Goal: Consume media (video, audio)

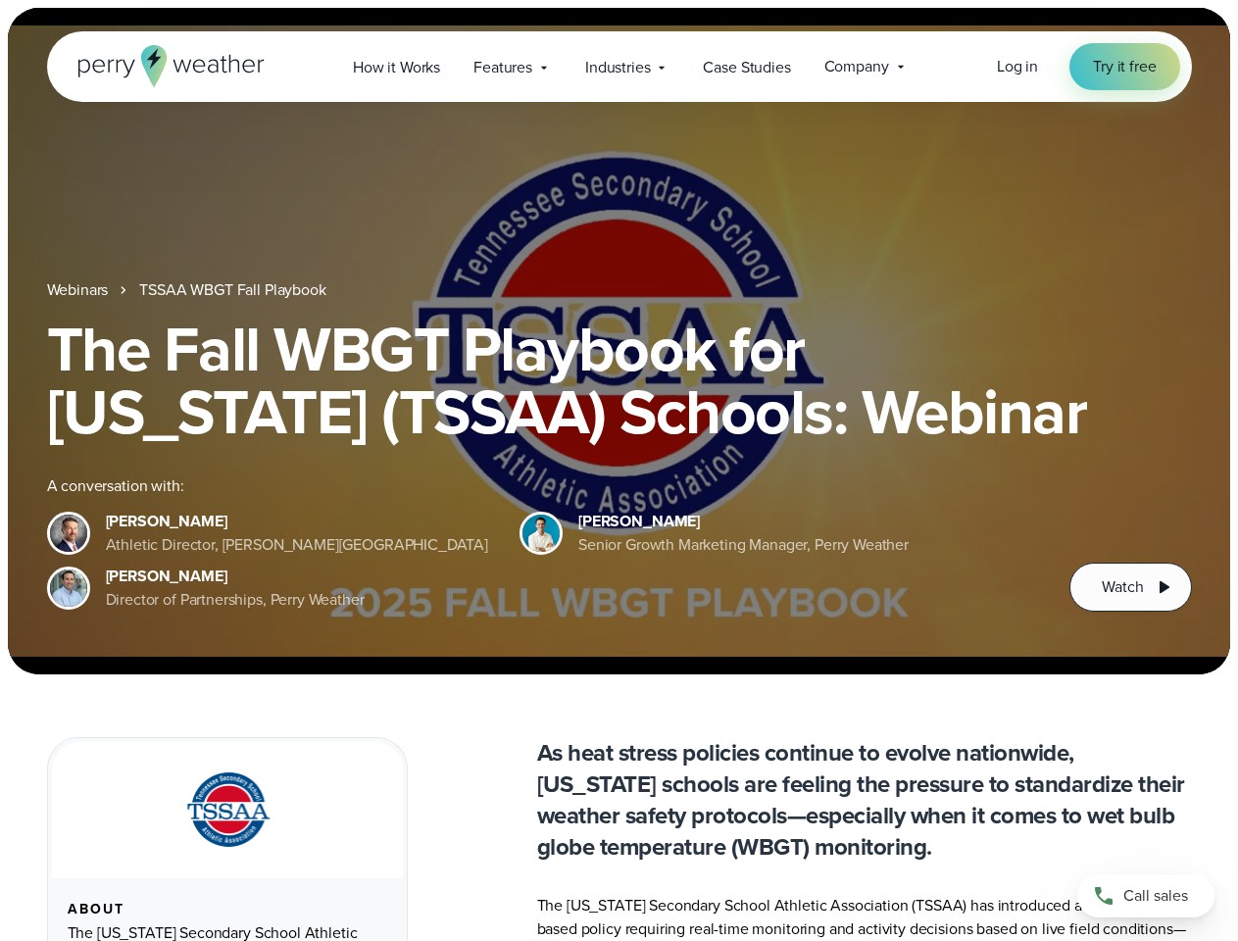
click at [619, 471] on div "The Fall WBGT Playbook for [US_STATE] (TSSAA) Schools: Webinar A conversation w…" at bounding box center [619, 465] width 1145 height 294
click at [619, 67] on span "Industries" at bounding box center [617, 68] width 65 height 24
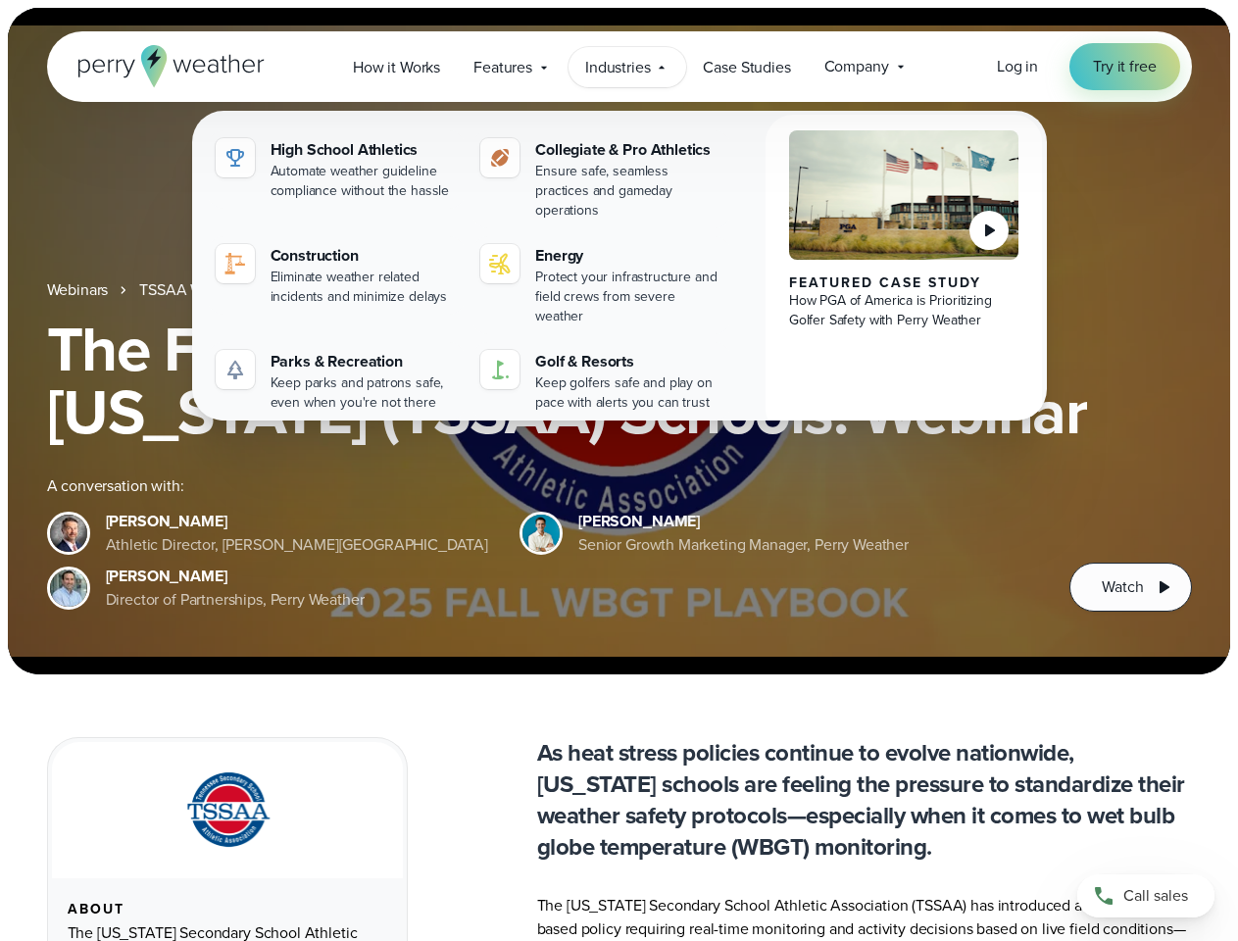
click at [619, 341] on h1 "The Fall WBGT Playbook for [US_STATE] (TSSAA) Schools: Webinar" at bounding box center [619, 380] width 1145 height 125
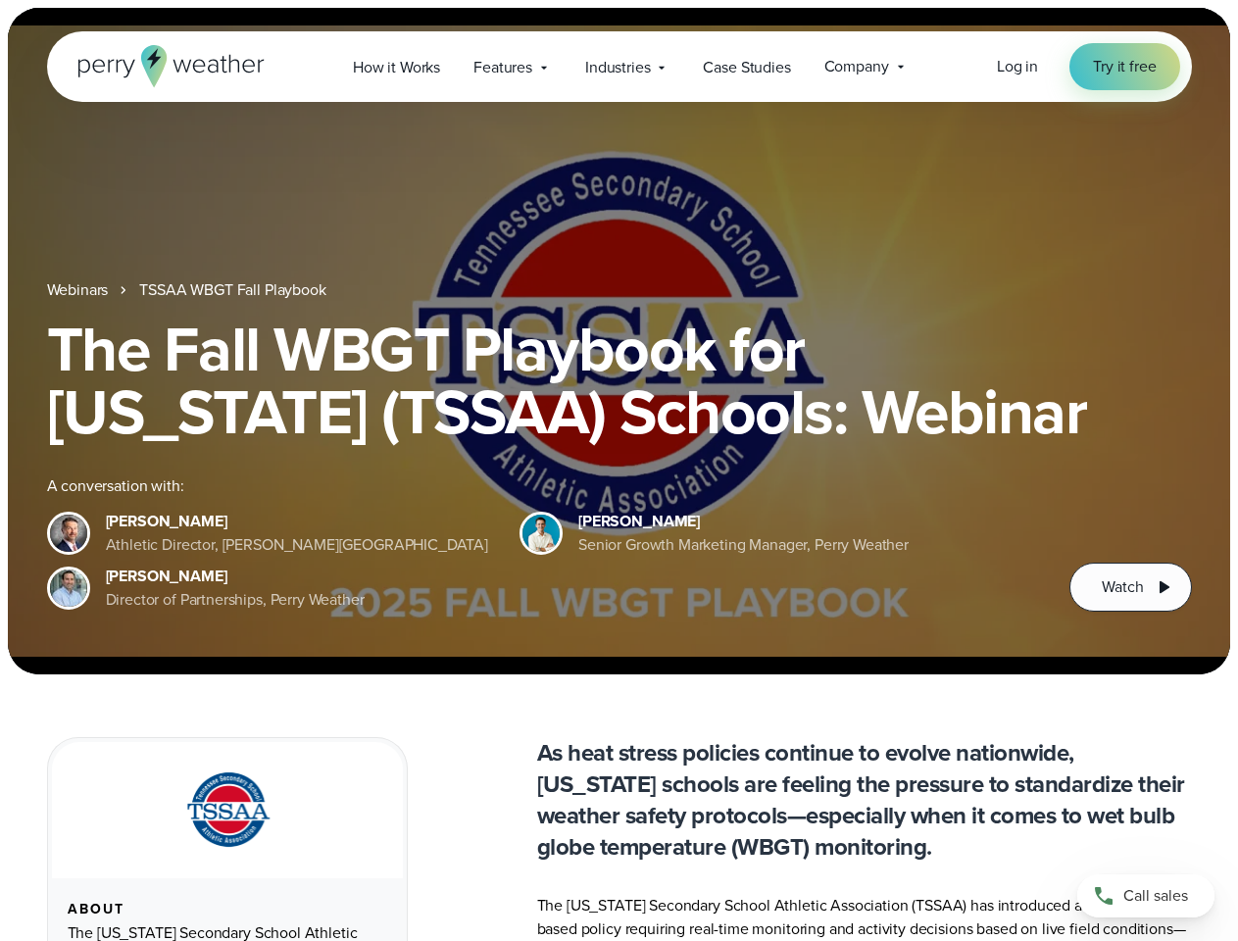
click at [234, 290] on link "TSSAA WBGT Fall Playbook" at bounding box center [232, 290] width 186 height 24
click at [1130, 587] on span "Watch" at bounding box center [1122, 587] width 41 height 24
